Goal: Task Accomplishment & Management: Complete application form

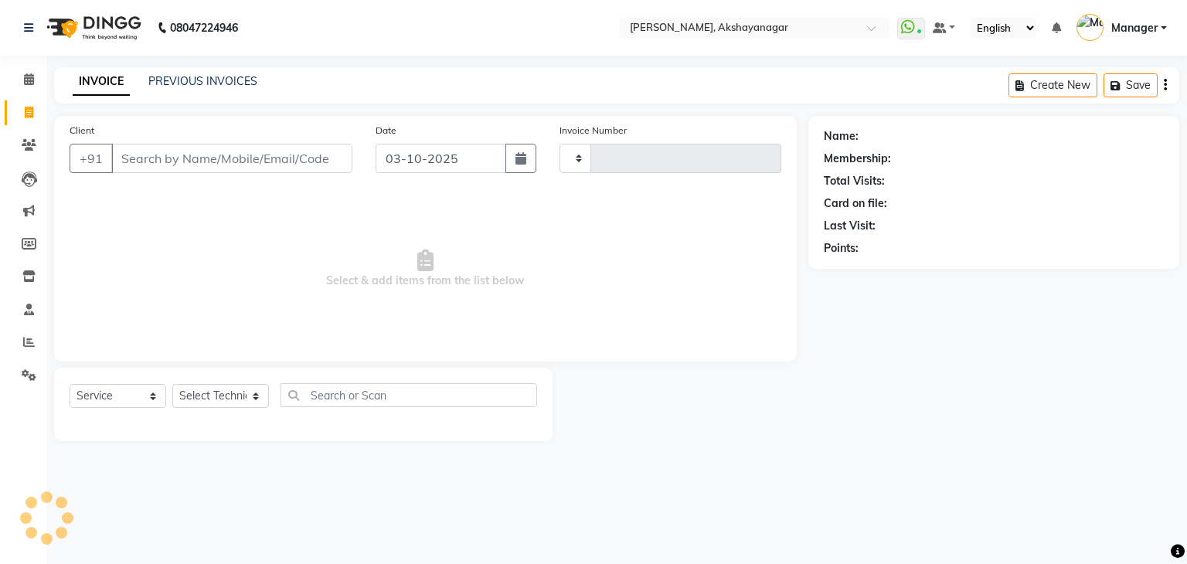
select select "service"
type input "0759"
select select "7395"
click at [203, 401] on select "Select Technician Manager [PERSON_NAME] [PERSON_NAME]" at bounding box center [220, 396] width 97 height 24
select select "91280"
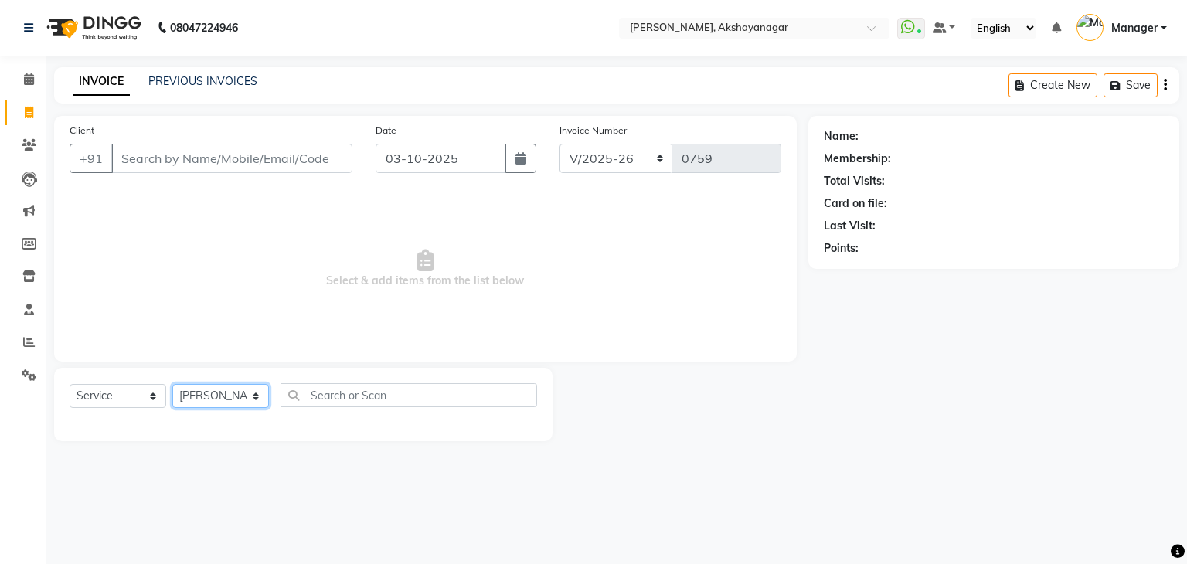
click at [172, 385] on select "Select Technician Manager [PERSON_NAME] [PERSON_NAME]" at bounding box center [220, 396] width 97 height 24
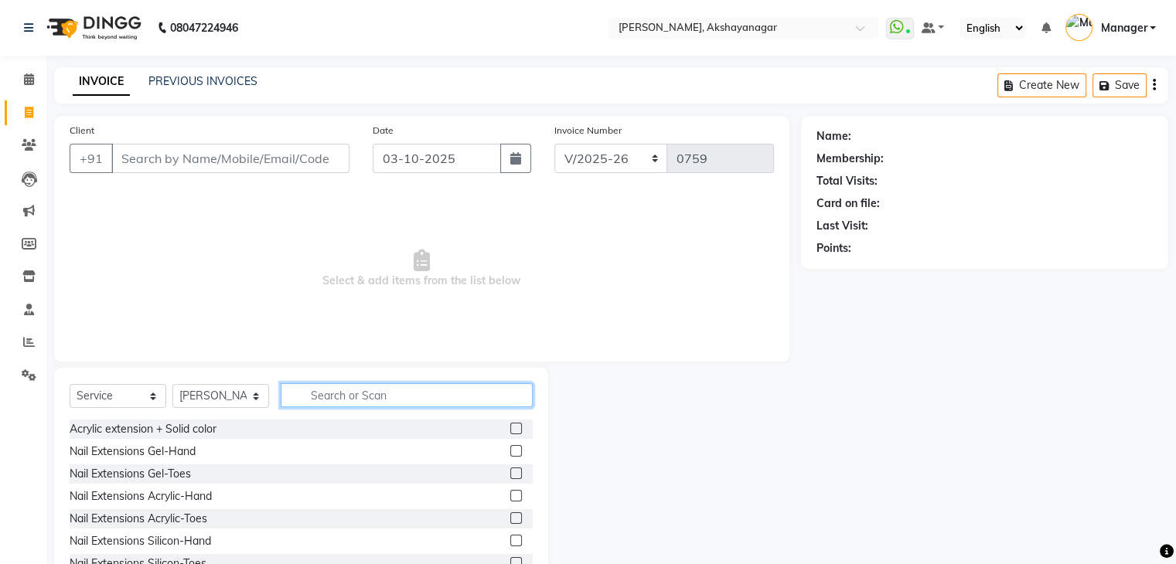
click at [308, 400] on input "text" at bounding box center [407, 395] width 252 height 24
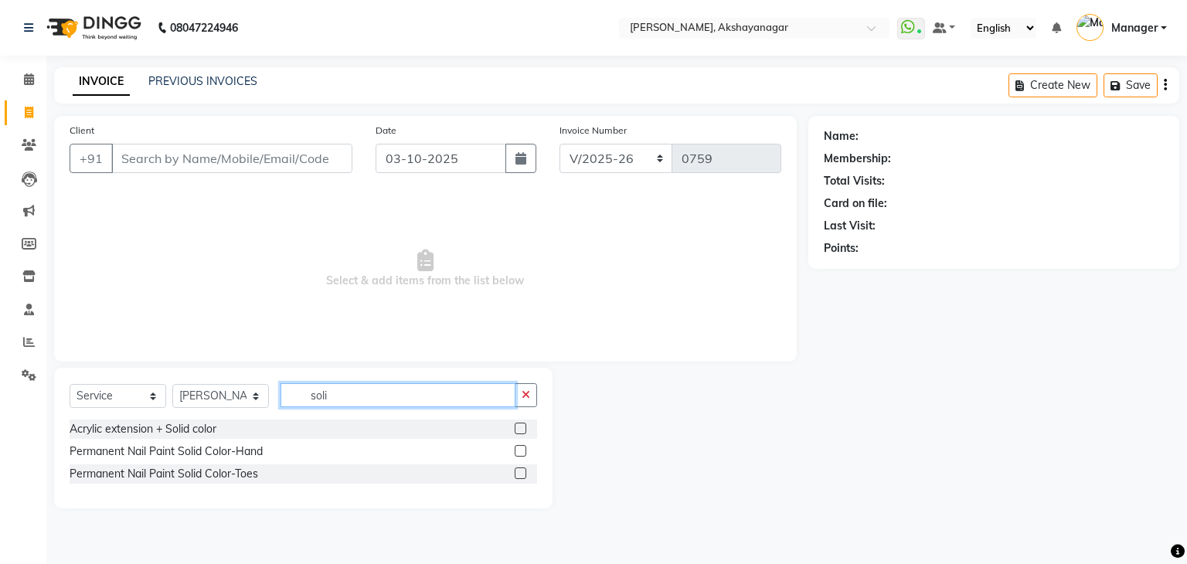
type input "soli"
click at [519, 452] on label at bounding box center [521, 451] width 12 height 12
click at [519, 452] on input "checkbox" at bounding box center [520, 452] width 10 height 10
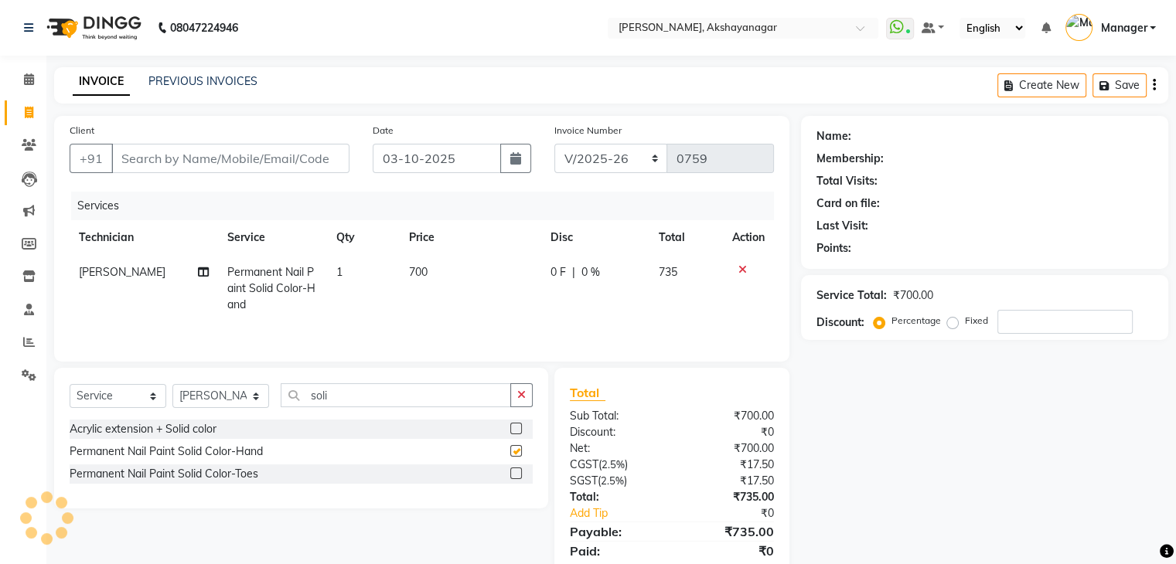
checkbox input "false"
click at [340, 393] on input "soli" at bounding box center [396, 395] width 230 height 24
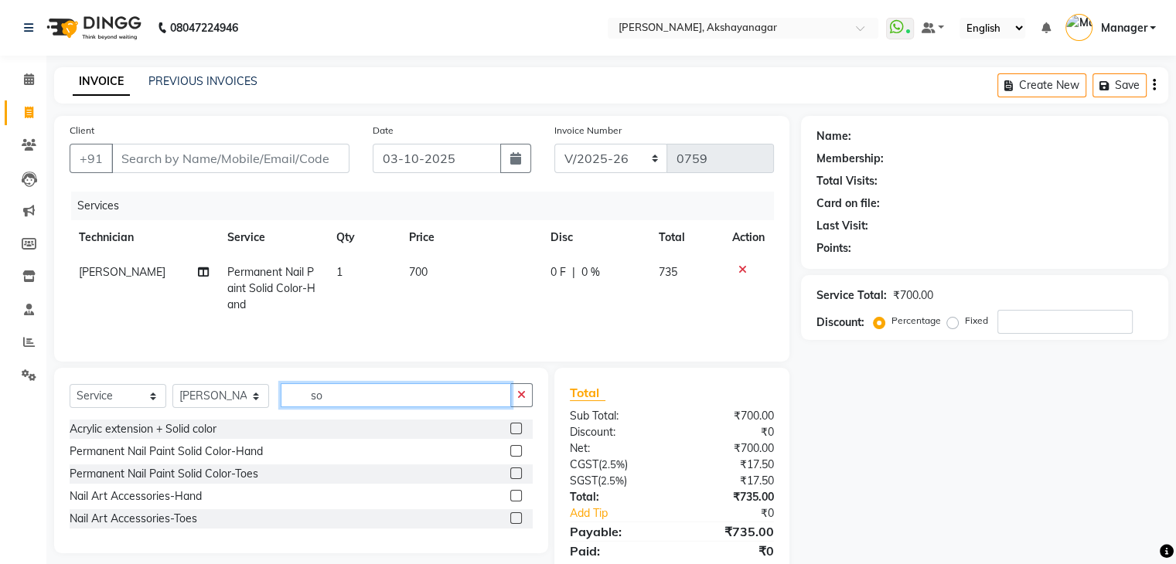
type input "s"
type input "acr"
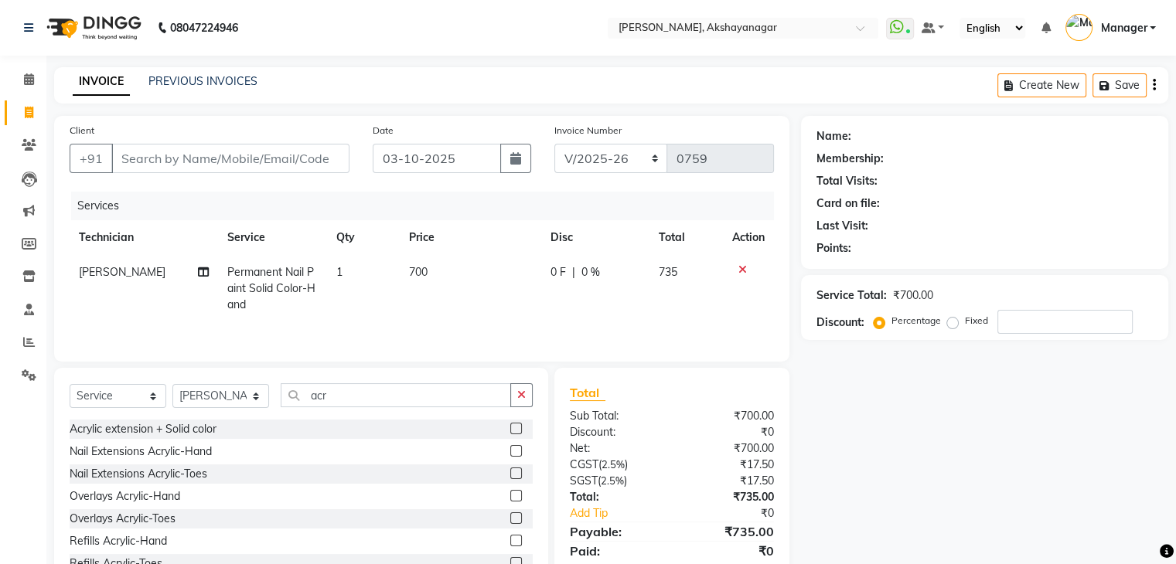
click at [510, 452] on label at bounding box center [516, 451] width 12 height 12
click at [510, 452] on input "checkbox" at bounding box center [515, 452] width 10 height 10
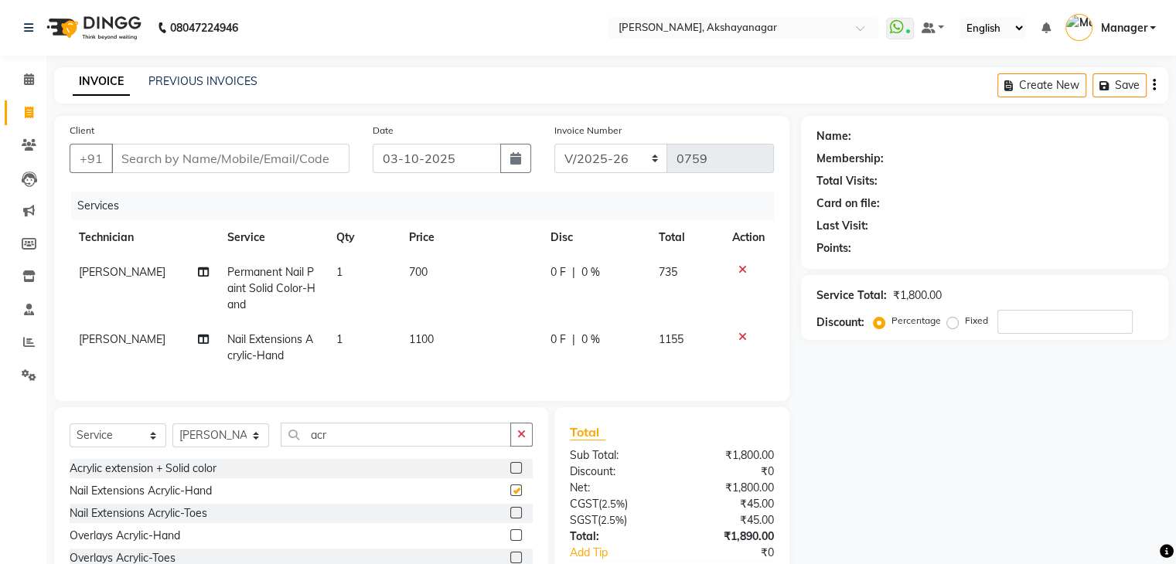
checkbox input "false"
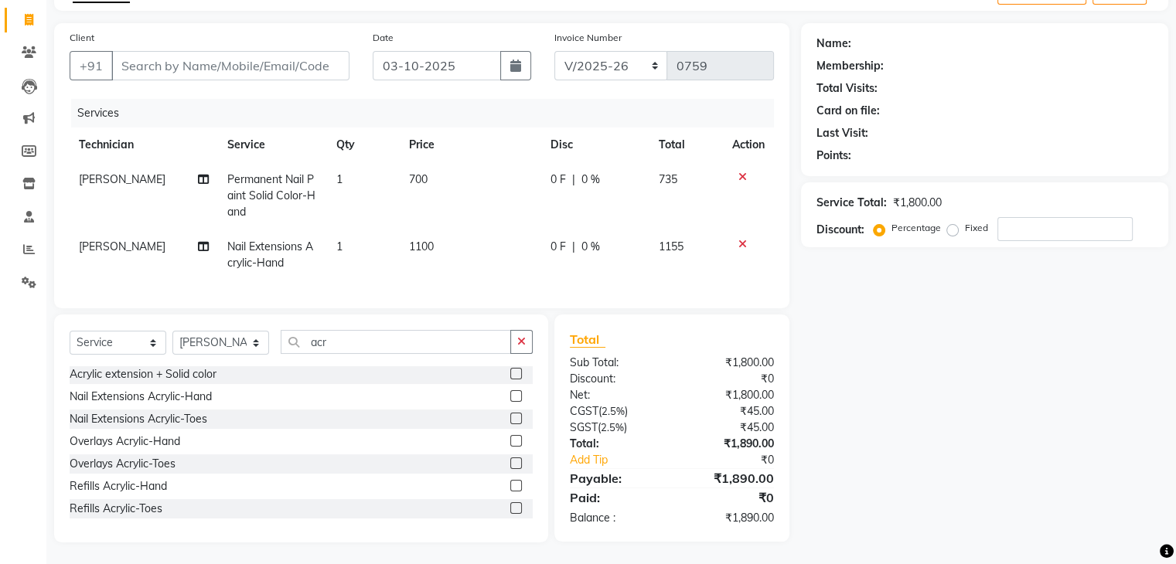
scroll to position [107, 0]
click at [1021, 216] on input "number" at bounding box center [1064, 228] width 135 height 24
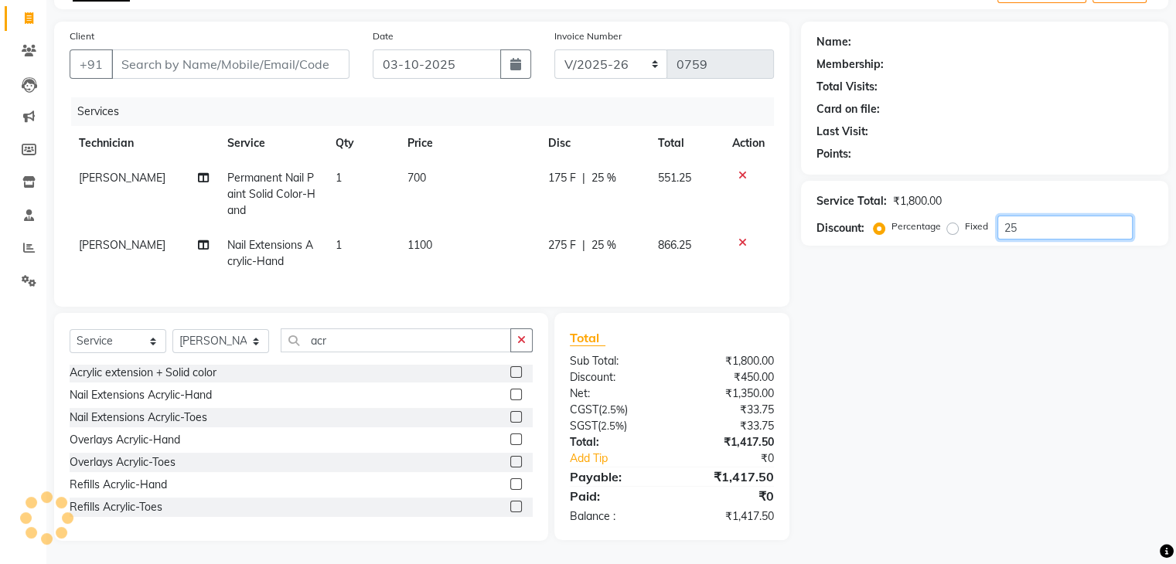
type input "2"
click at [31, 12] on icon at bounding box center [29, 18] width 9 height 12
select select "service"
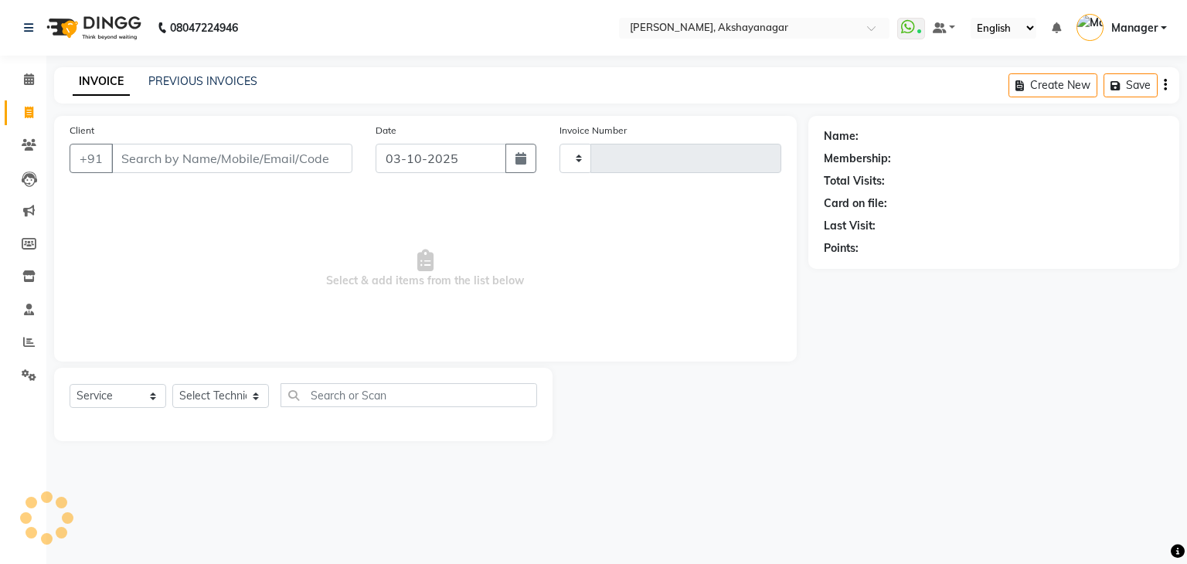
type input "0759"
select select "7395"
click at [26, 73] on icon at bounding box center [29, 79] width 10 height 12
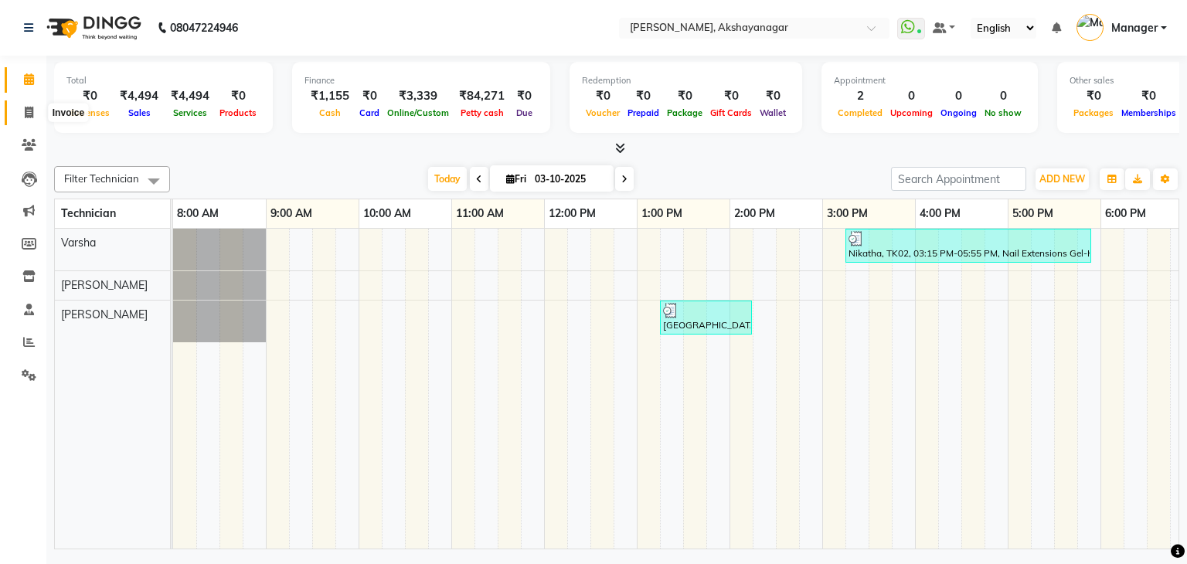
click at [33, 109] on span at bounding box center [28, 113] width 27 height 18
select select "service"
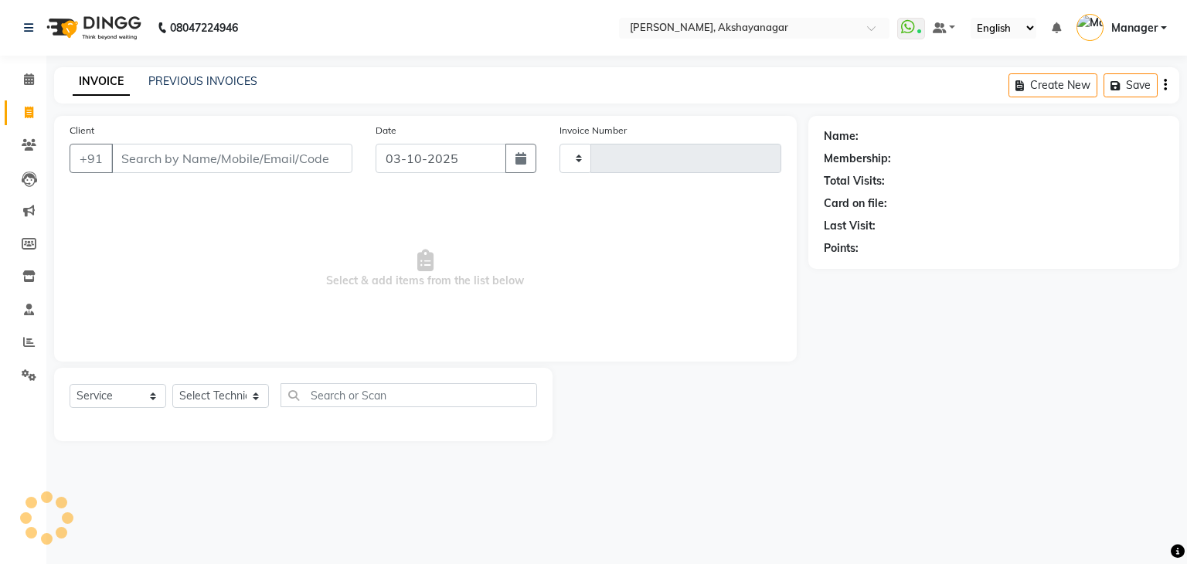
type input "0759"
select select "7395"
click at [239, 402] on select "Select Technician" at bounding box center [220, 396] width 97 height 24
select select "91280"
click at [172, 385] on select "Select Technician Manager [PERSON_NAME] [PERSON_NAME]" at bounding box center [220, 396] width 97 height 24
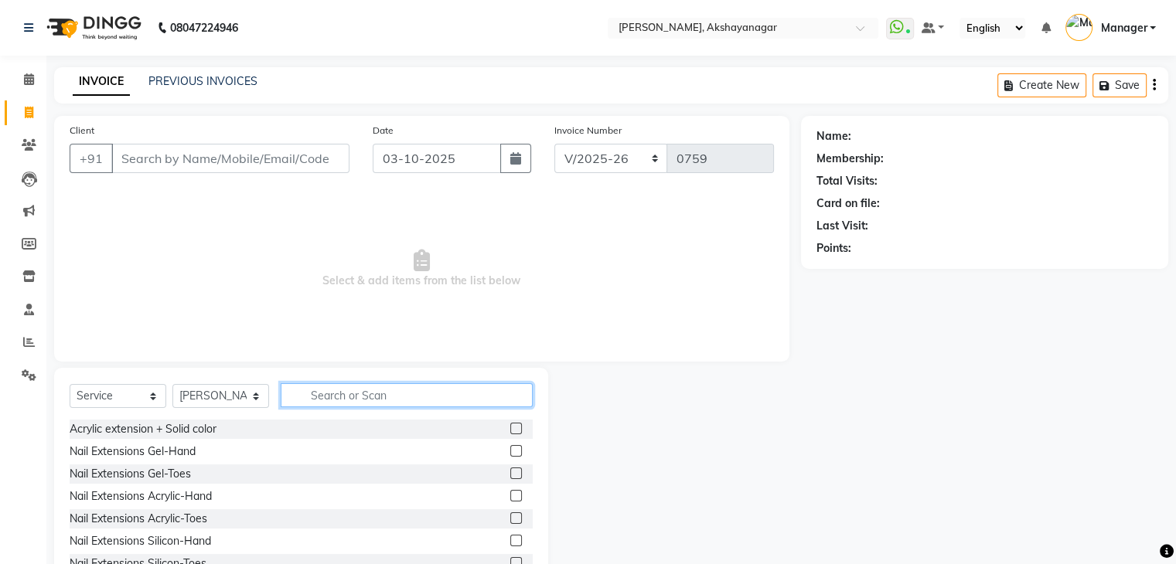
click at [328, 399] on input "text" at bounding box center [407, 395] width 252 height 24
type input "acr"
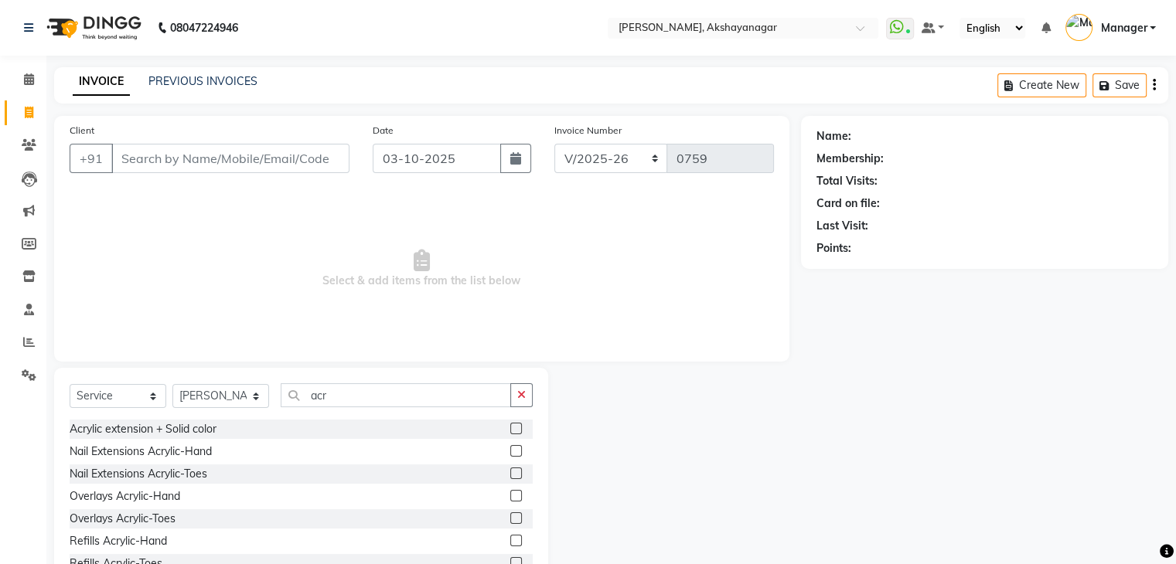
click at [510, 452] on label at bounding box center [516, 451] width 12 height 12
click at [510, 452] on input "checkbox" at bounding box center [515, 452] width 10 height 10
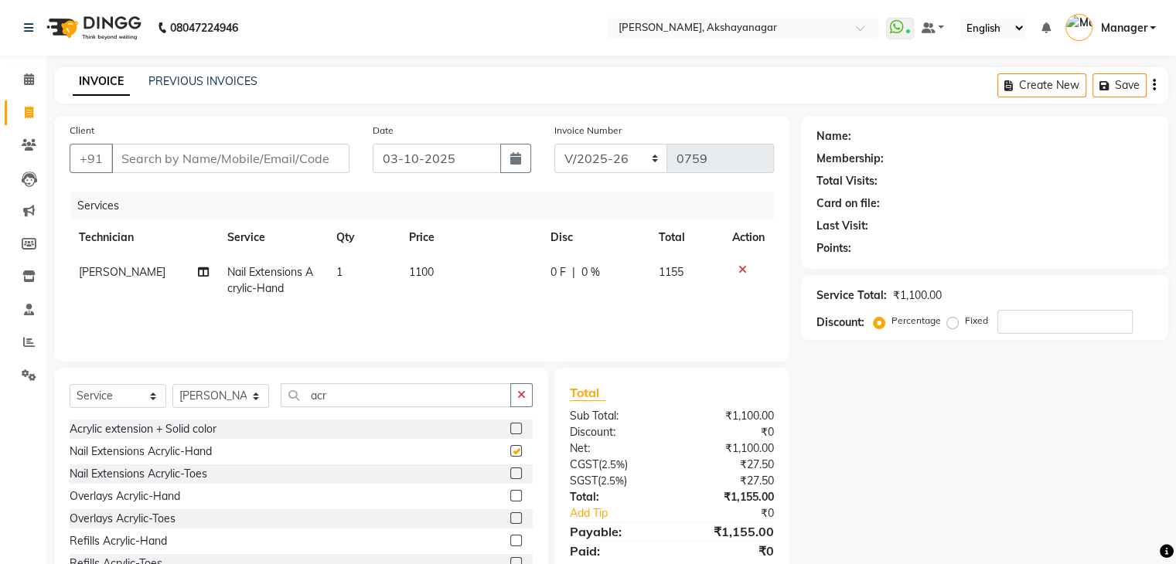
checkbox input "false"
click at [364, 398] on input "acr" at bounding box center [396, 395] width 230 height 24
type input "a"
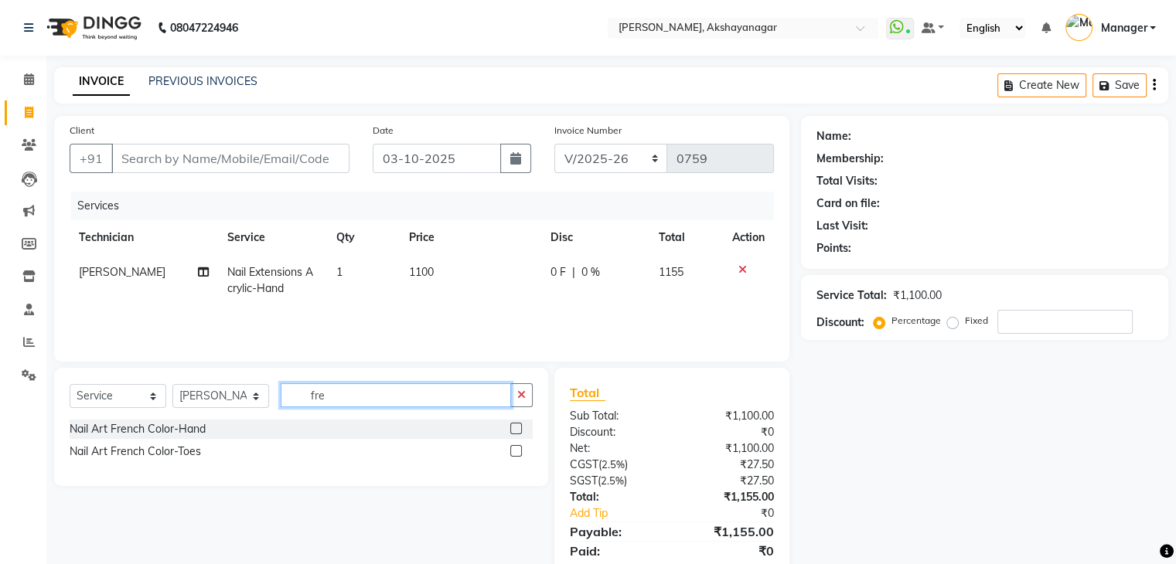
type input "fre"
click at [513, 431] on label at bounding box center [516, 429] width 12 height 12
click at [513, 431] on input "checkbox" at bounding box center [515, 429] width 10 height 10
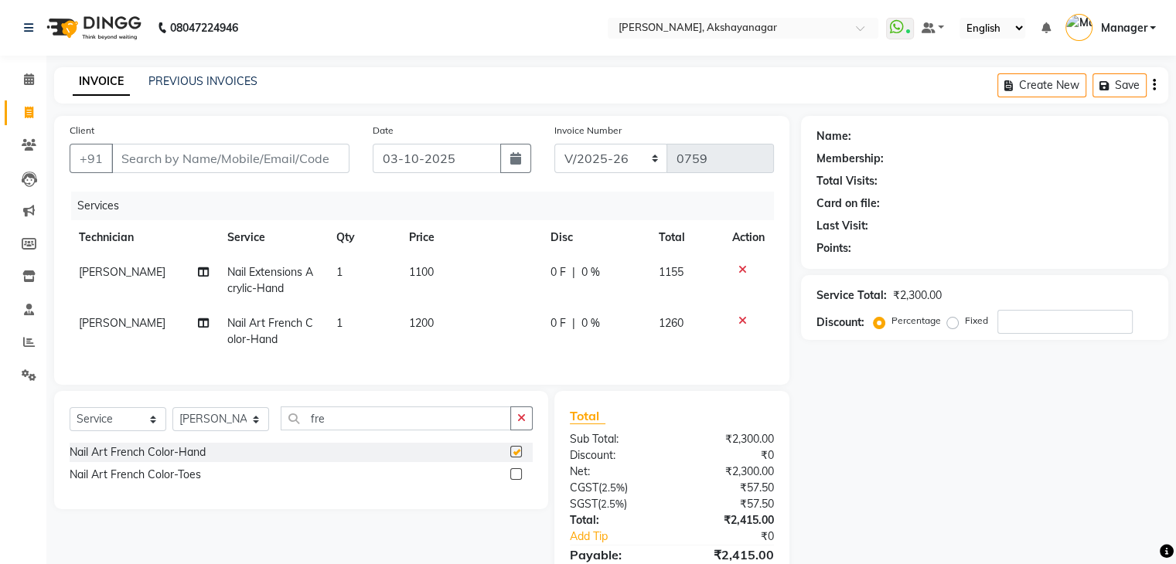
checkbox input "false"
click at [492, 344] on td "1200" at bounding box center [470, 331] width 141 height 51
select select "91280"
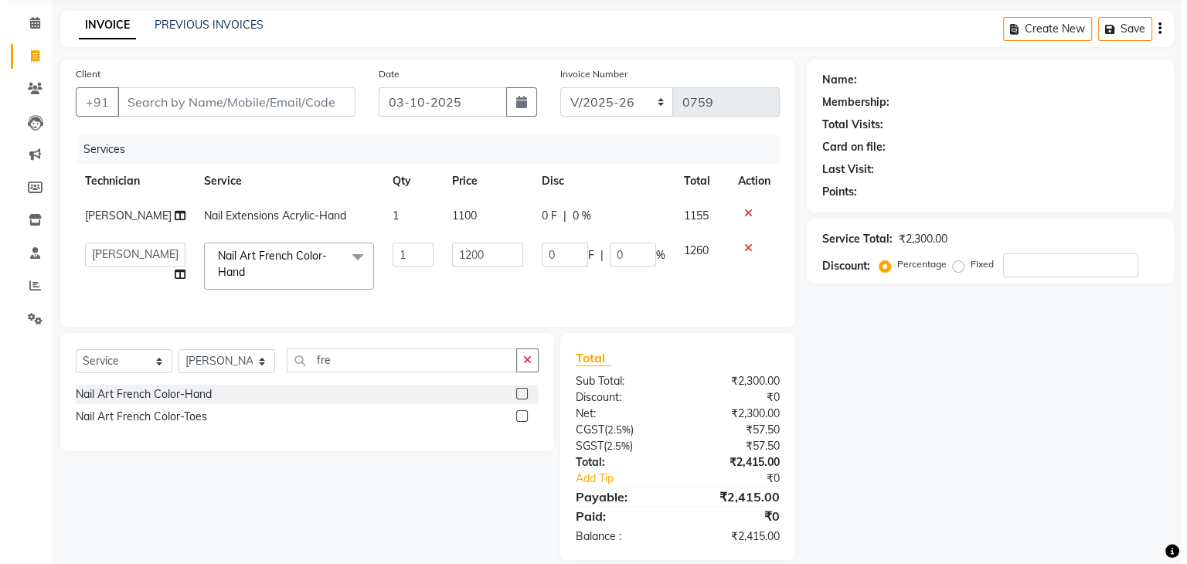
scroll to position [87, 0]
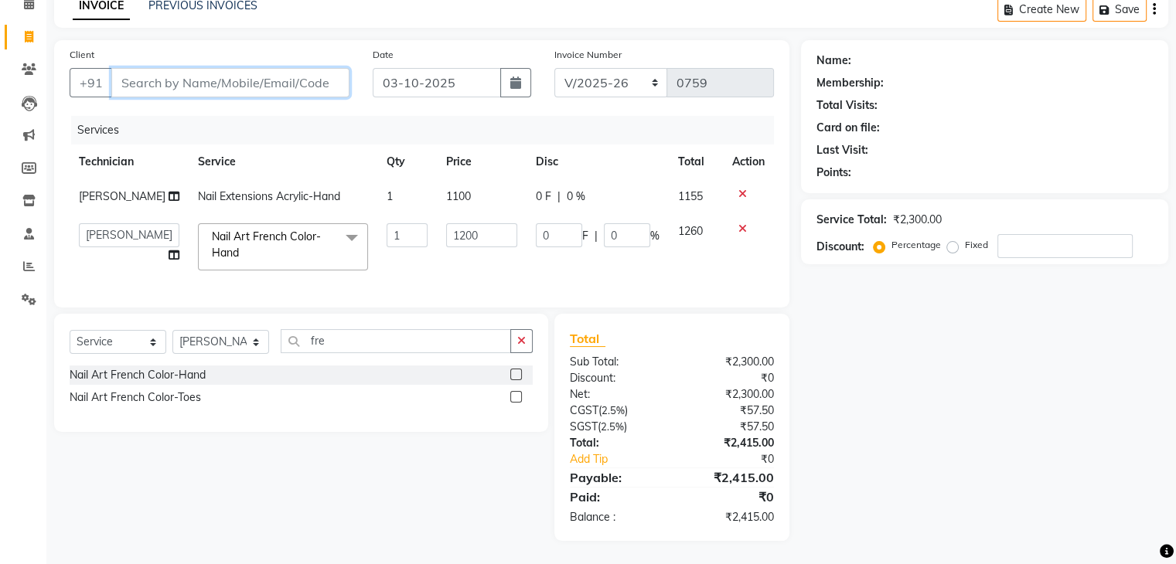
click at [207, 68] on input "Client" at bounding box center [230, 82] width 238 height 29
type input "9"
type input "0"
type input "9886576962"
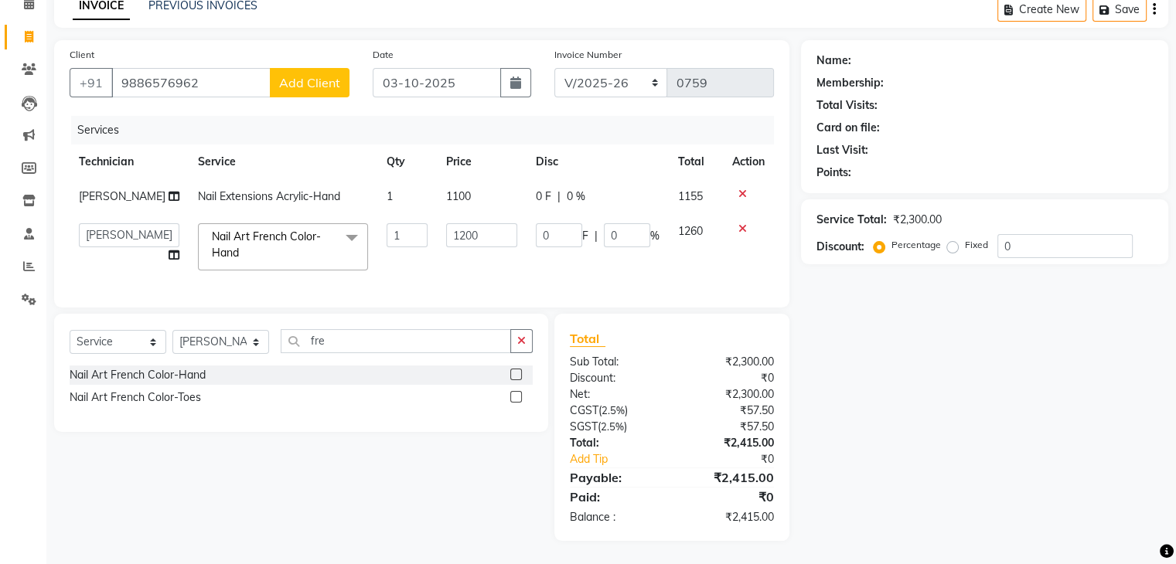
click at [301, 75] on span "Add Client" at bounding box center [309, 82] width 61 height 15
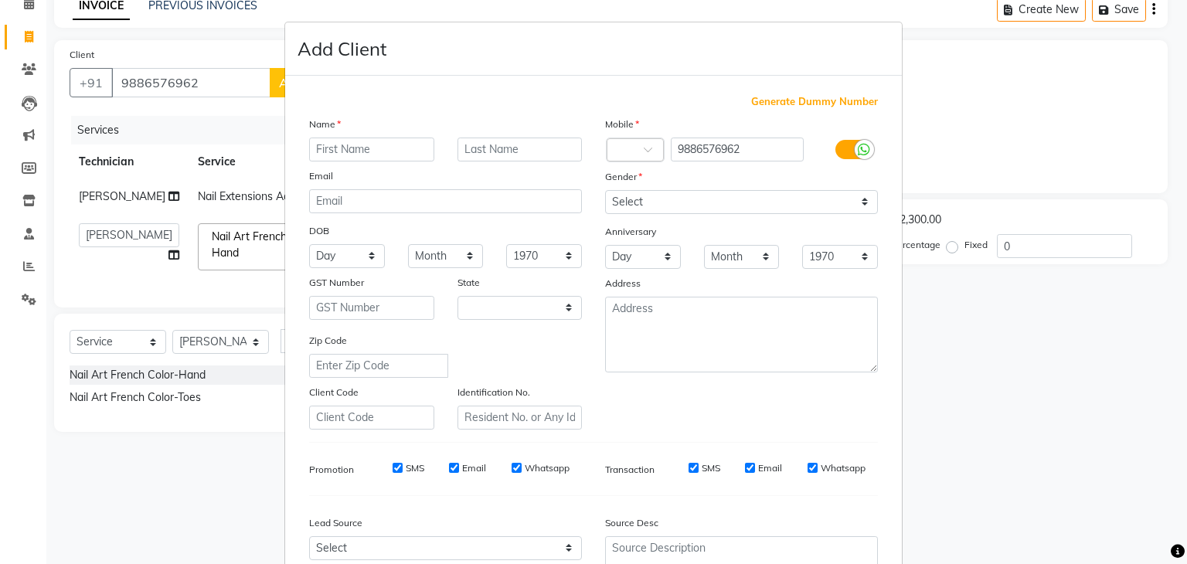
select select "21"
click at [398, 151] on input "text" at bounding box center [371, 150] width 125 height 24
click at [315, 152] on input "[PERSON_NAME]" at bounding box center [371, 150] width 125 height 24
type input "[PERSON_NAME]"
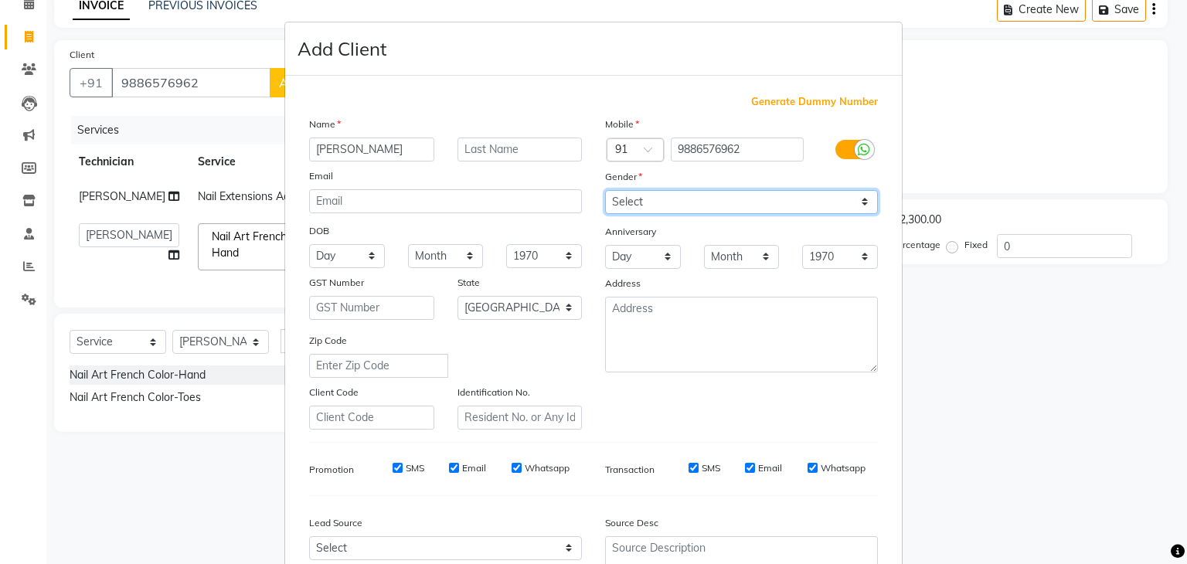
click at [669, 202] on select "Select [DEMOGRAPHIC_DATA] [DEMOGRAPHIC_DATA] Other Prefer Not To Say" at bounding box center [741, 202] width 273 height 24
select select "[DEMOGRAPHIC_DATA]"
click at [605, 191] on select "Select [DEMOGRAPHIC_DATA] [DEMOGRAPHIC_DATA] Other Prefer Not To Say" at bounding box center [741, 202] width 273 height 24
click at [761, 421] on div "Mobile Country Code × 91 9886576962 Gender Select [DEMOGRAPHIC_DATA] [DEMOGRAPH…" at bounding box center [742, 273] width 296 height 314
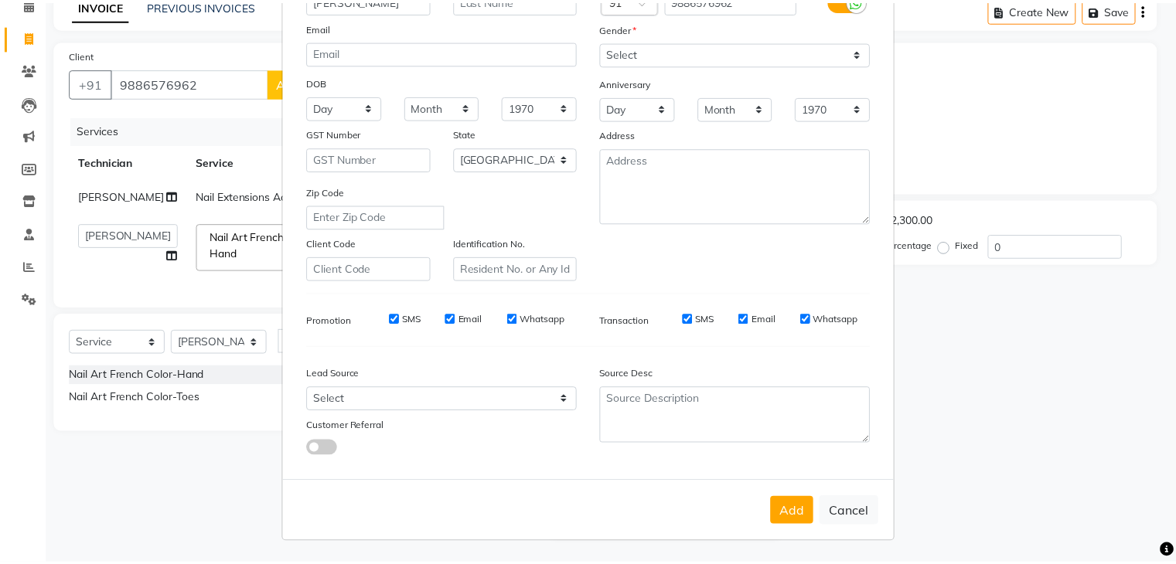
scroll to position [157, 0]
click at [805, 516] on button "Add" at bounding box center [799, 512] width 43 height 28
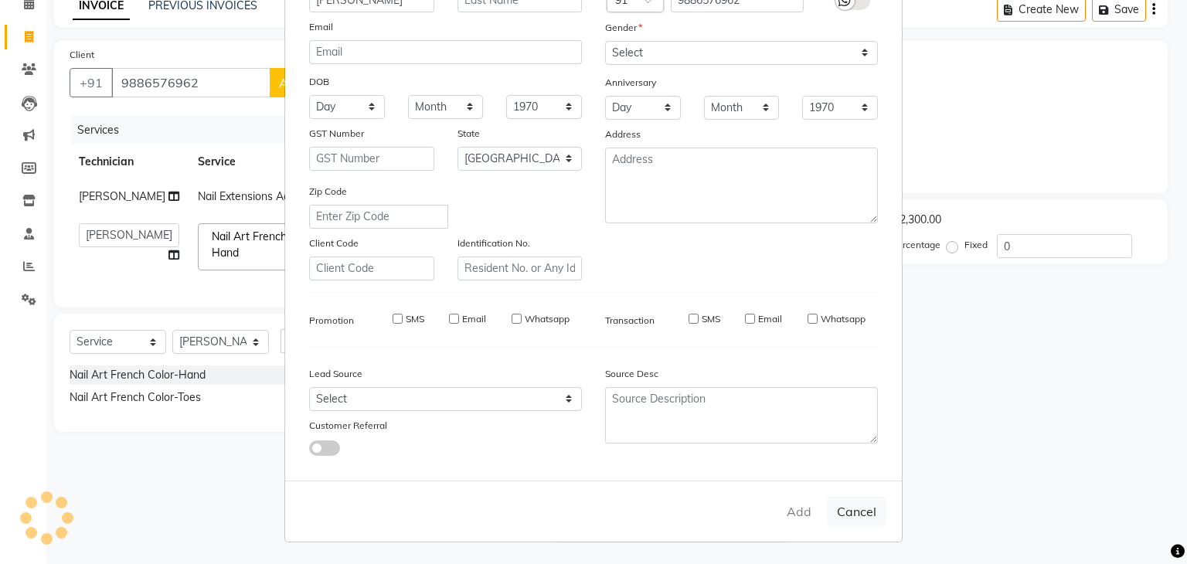
type input "98******62"
select select
select select "null"
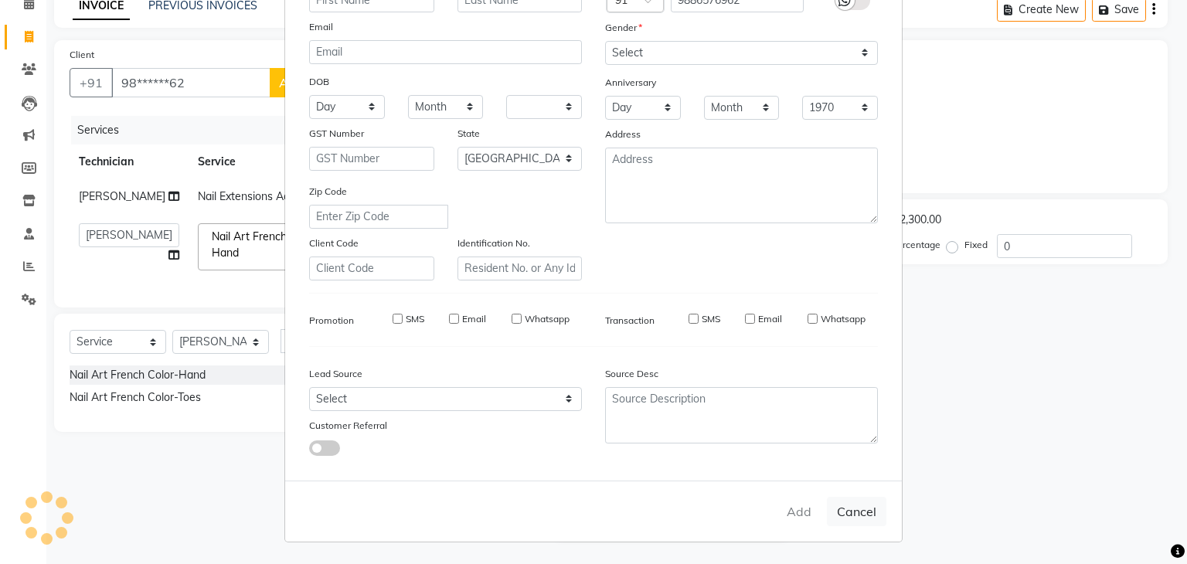
select select
checkbox input "false"
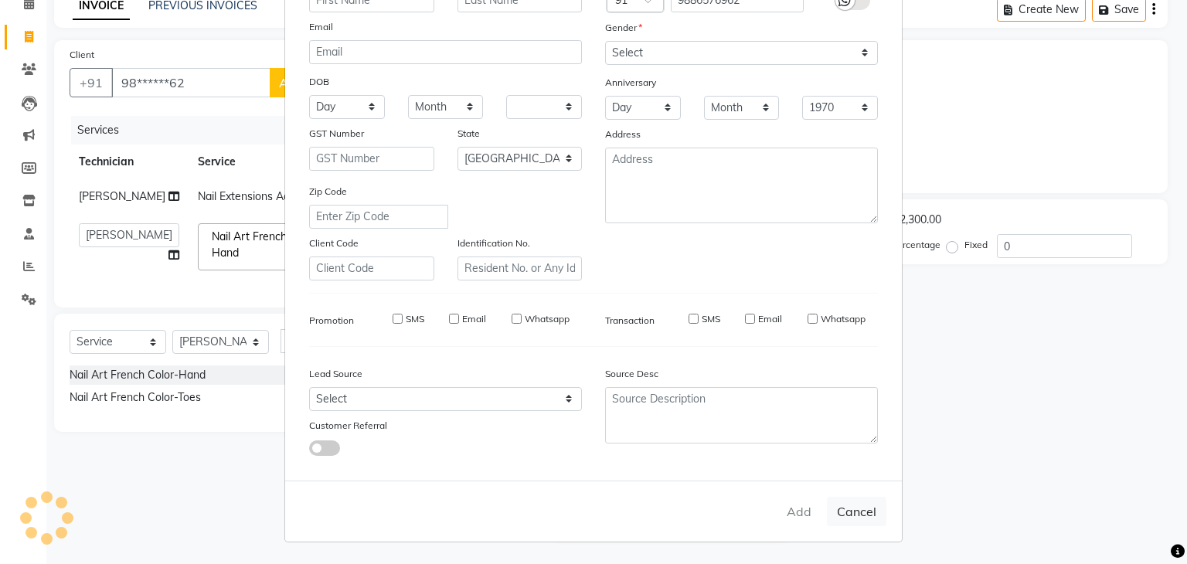
checkbox input "false"
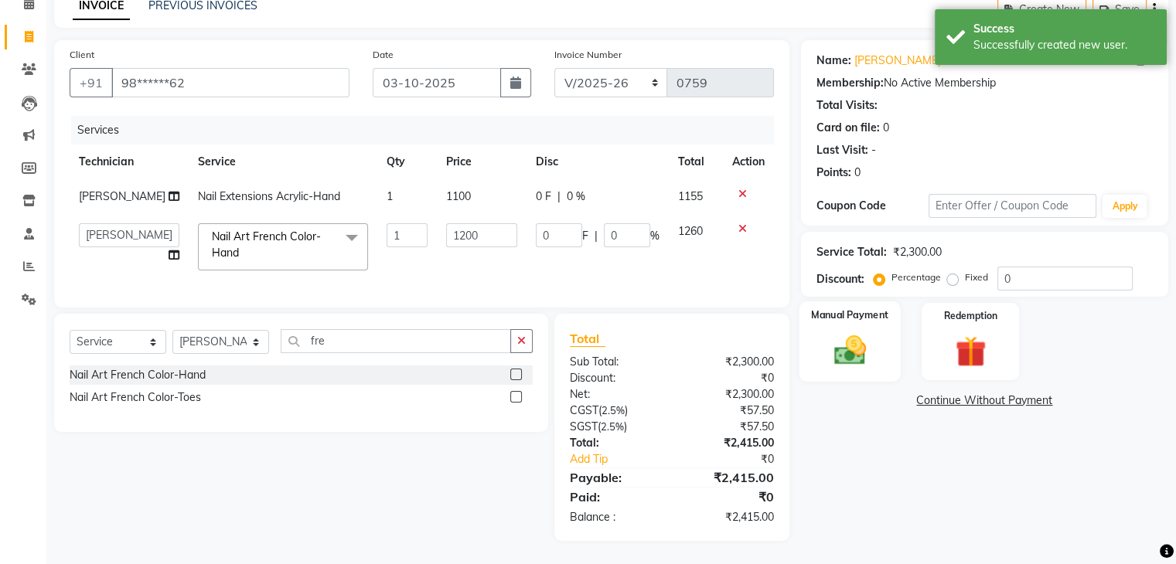
click at [890, 318] on div "Manual Payment" at bounding box center [848, 341] width 101 height 80
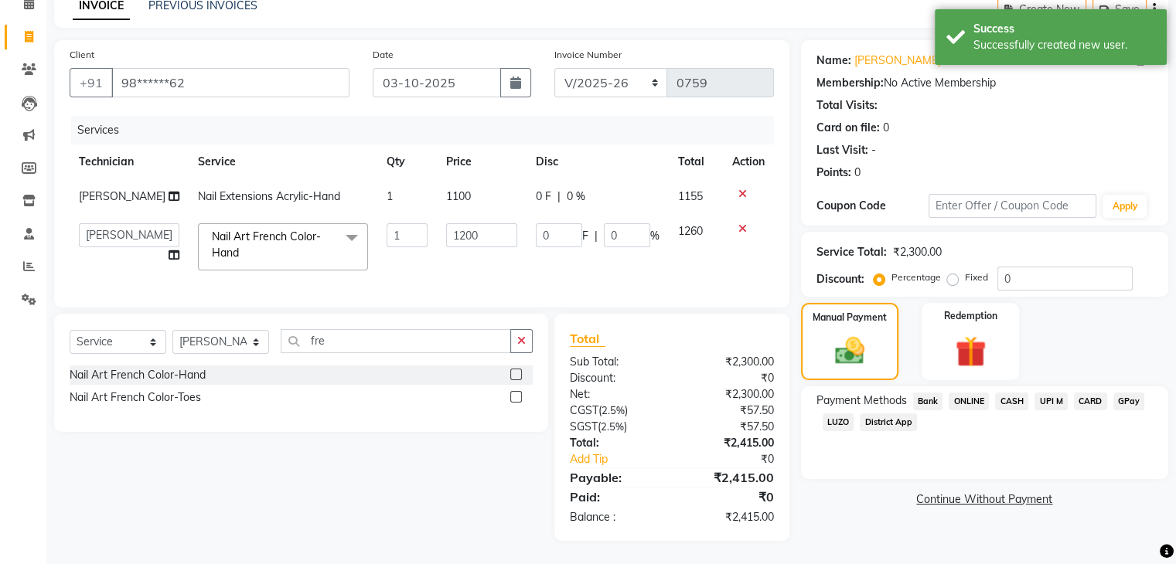
click at [1088, 393] on span "CARD" at bounding box center [1090, 402] width 33 height 18
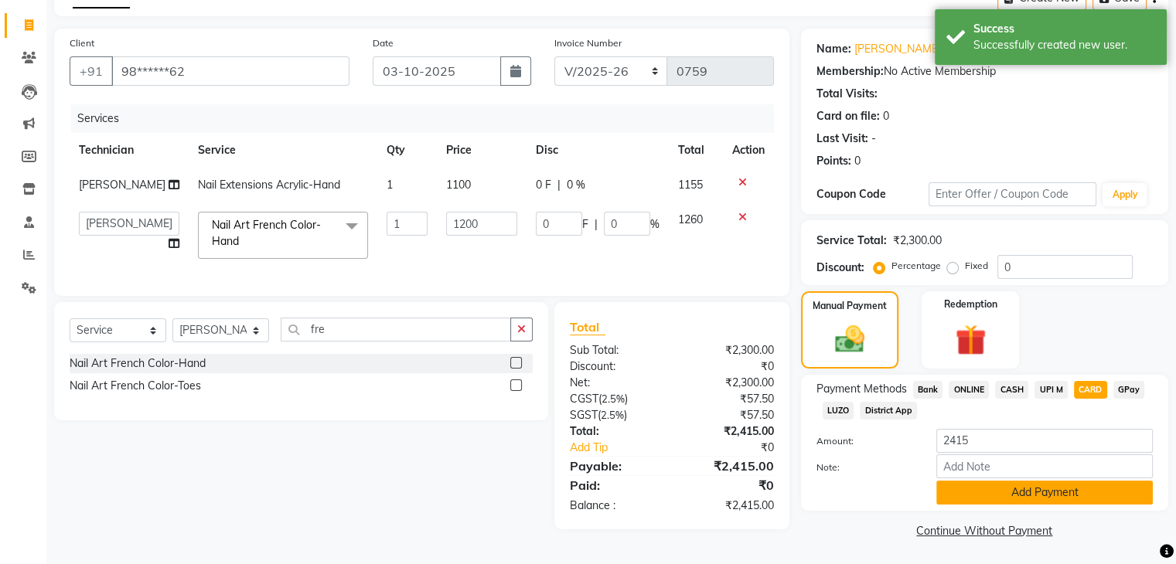
click at [1080, 492] on button "Add Payment" at bounding box center [1044, 493] width 216 height 24
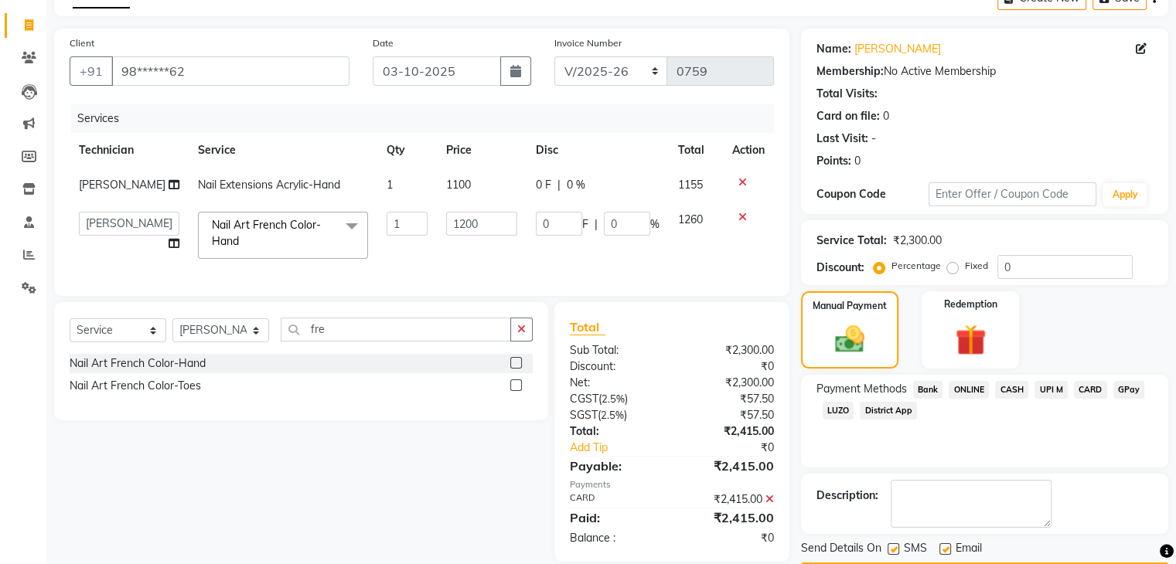
scroll to position [132, 0]
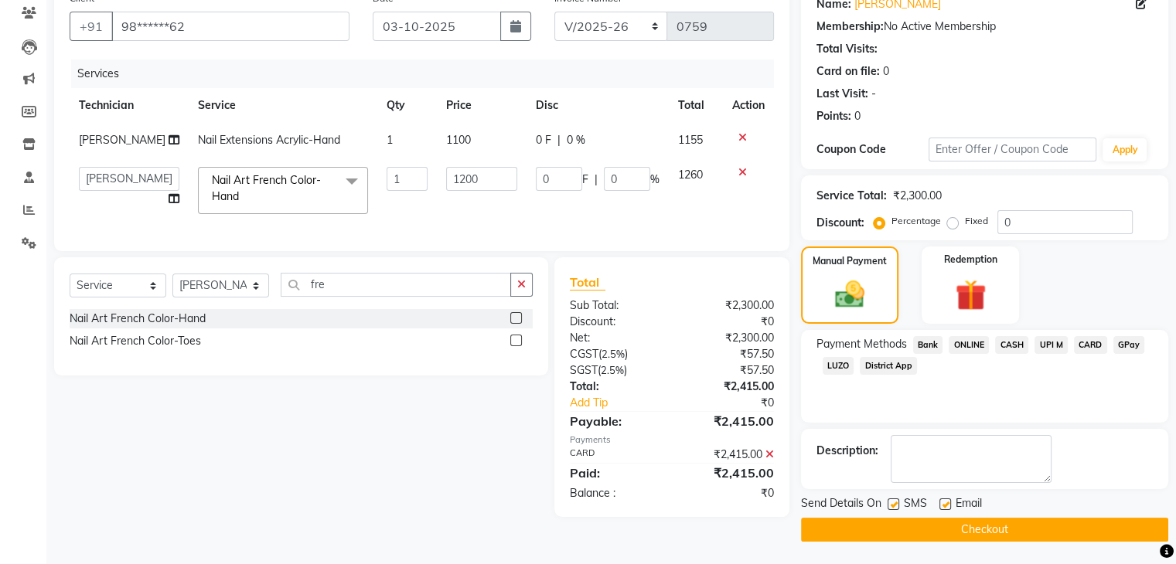
click at [1098, 523] on button "Checkout" at bounding box center [984, 530] width 367 height 24
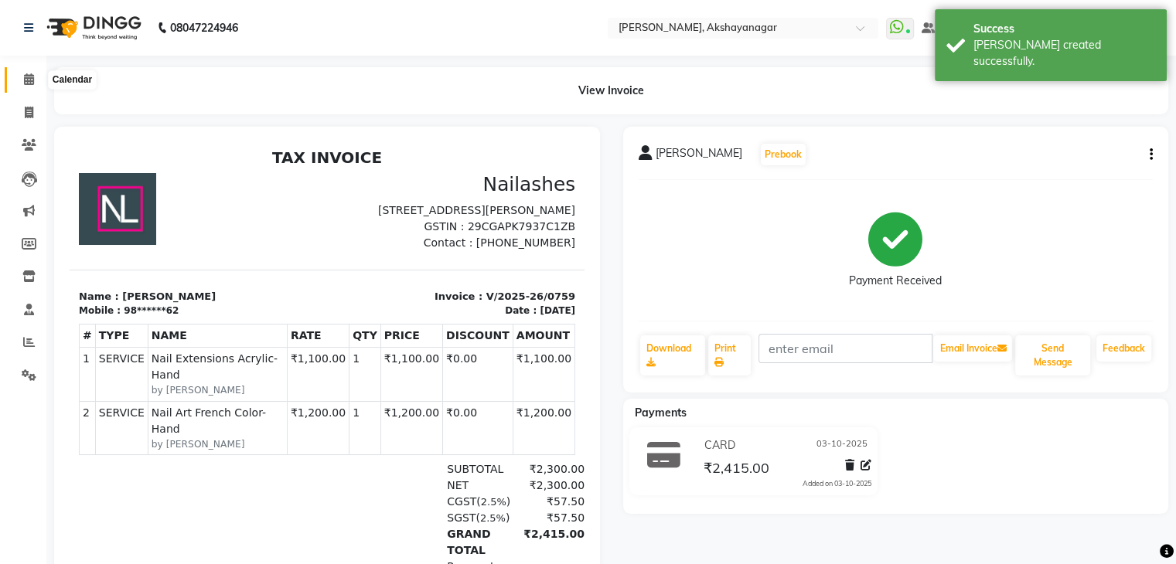
click at [27, 80] on icon at bounding box center [29, 79] width 10 height 12
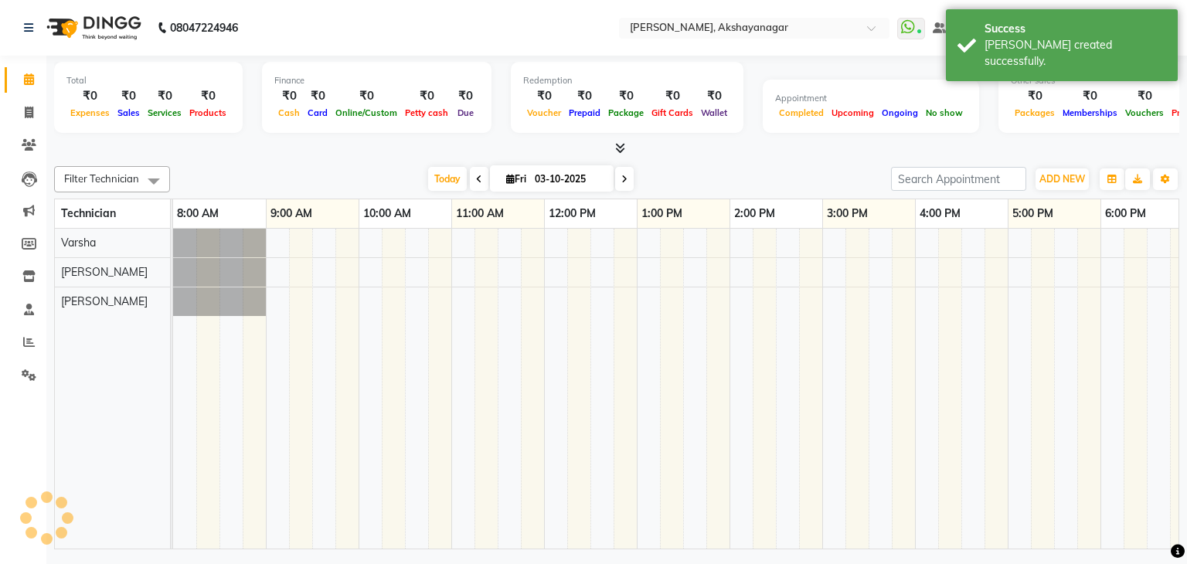
scroll to position [0, 199]
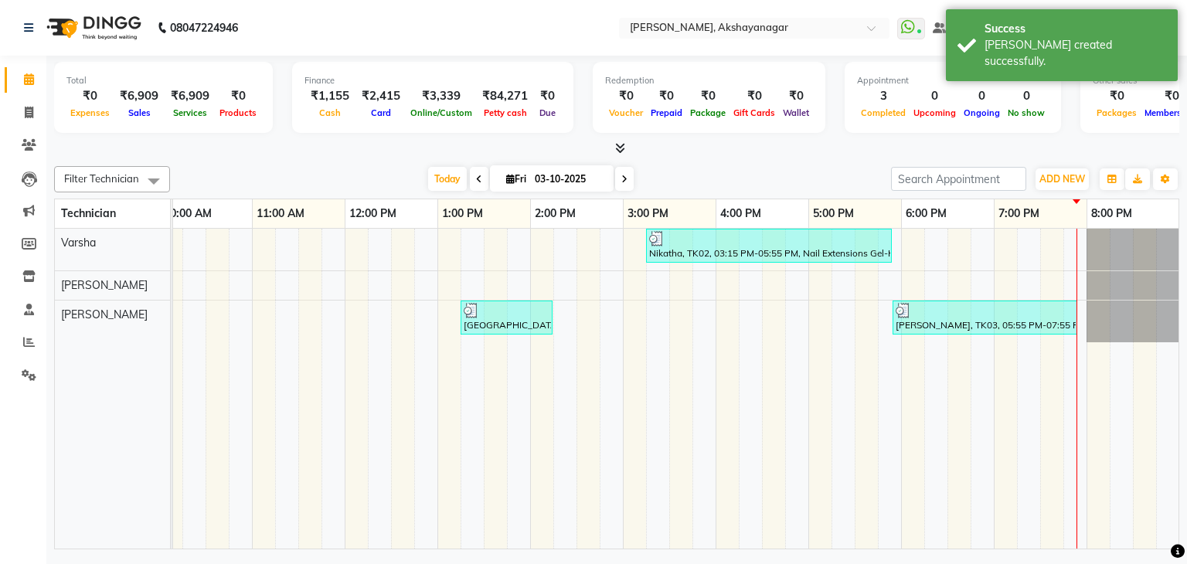
click at [315, 157] on div "Total ₹0 Expenses ₹6,909 Sales ₹6,909 Services ₹0 Products Finance ₹1,155 Cash …" at bounding box center [616, 305] width 1141 height 498
